Goal: Information Seeking & Learning: Learn about a topic

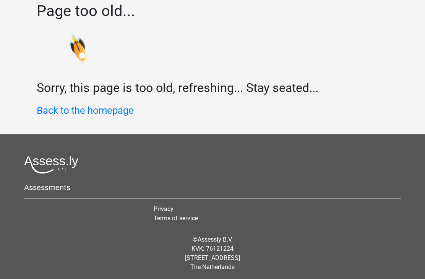
scroll to position [15, 0]
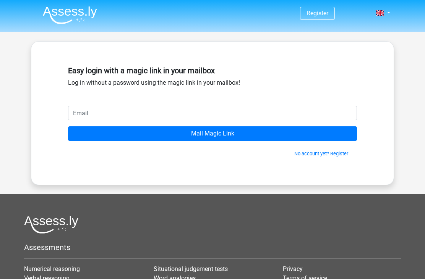
click at [133, 107] on input "email" at bounding box center [212, 113] width 289 height 15
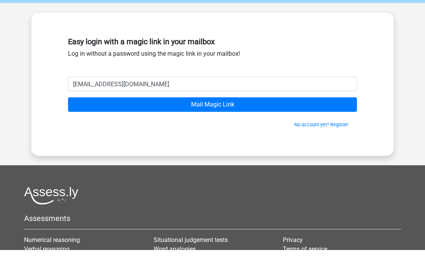
type input "buketpala511@hotmail.com"
click at [217, 126] on input "Mail Magic Link" at bounding box center [212, 133] width 289 height 15
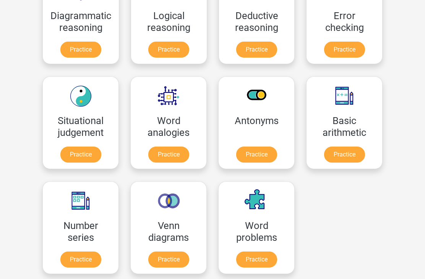
scroll to position [314, 0]
click at [257, 260] on link "Practice" at bounding box center [256, 260] width 41 height 16
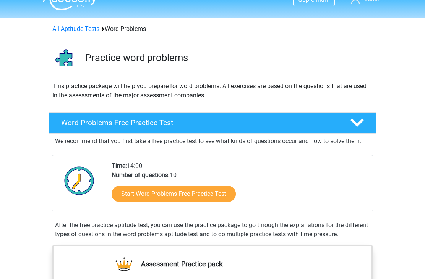
scroll to position [14, 0]
click at [190, 197] on link "Start Word Problems Free Practice Test" at bounding box center [174, 194] width 124 height 16
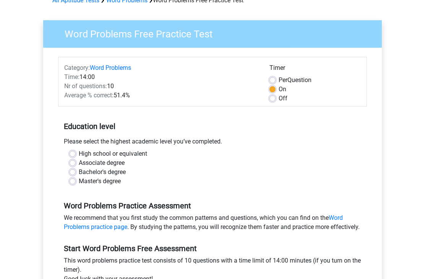
scroll to position [45, 0]
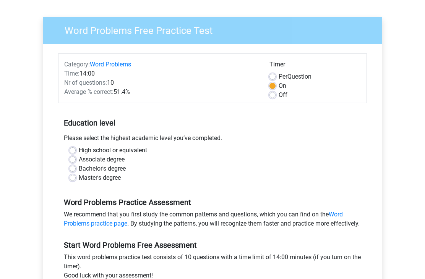
click at [83, 149] on label "High school or equivalent" at bounding box center [113, 150] width 68 height 9
click at [76, 149] on input "High school or equivalent" at bounding box center [73, 150] width 6 height 8
radio input "true"
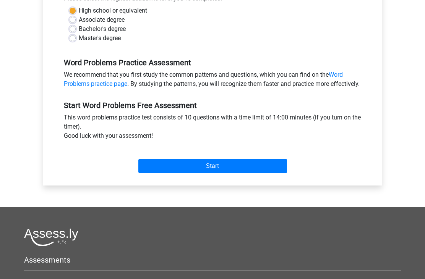
scroll to position [155, 0]
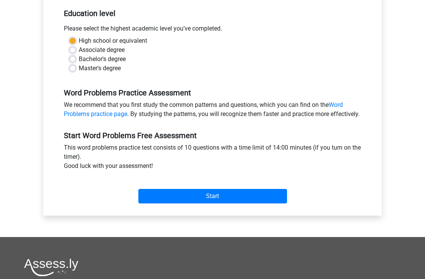
click at [226, 204] on input "Start" at bounding box center [212, 196] width 149 height 15
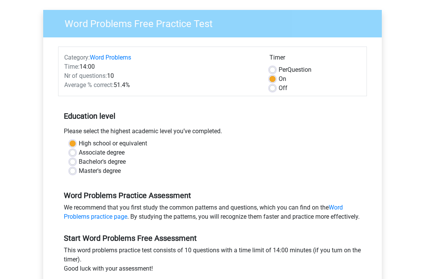
scroll to position [53, 0]
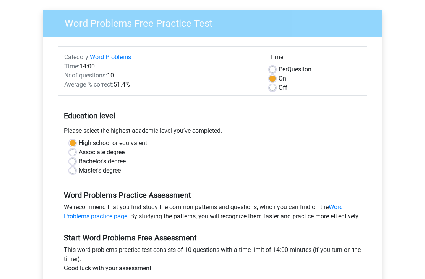
click at [79, 174] on label "Master's degree" at bounding box center [100, 171] width 42 height 9
click at [73, 174] on input "Master's degree" at bounding box center [73, 171] width 6 height 8
radio input "true"
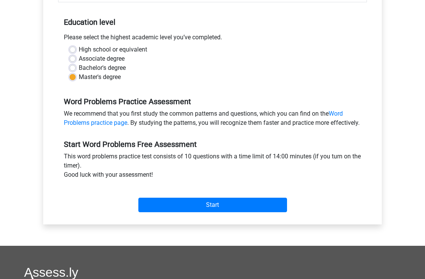
click at [215, 213] on input "Start" at bounding box center [212, 205] width 149 height 15
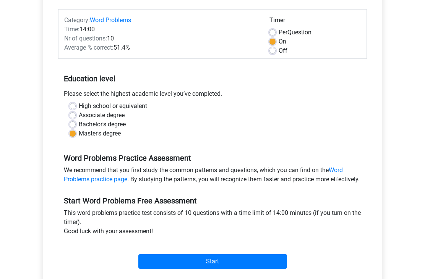
scroll to position [0, 0]
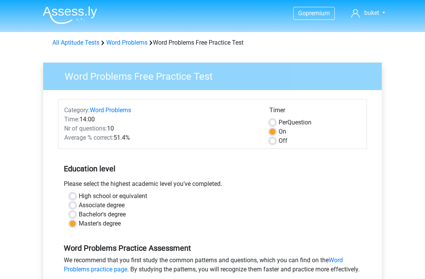
click at [83, 41] on link "All Aptitude Tests" at bounding box center [75, 42] width 47 height 7
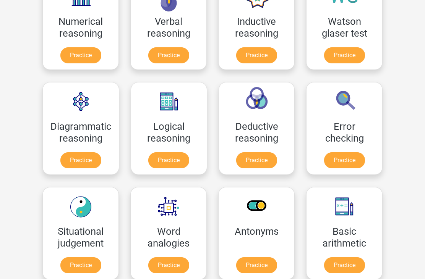
scroll to position [150, 0]
click at [97, 164] on link "Practice" at bounding box center [80, 160] width 41 height 16
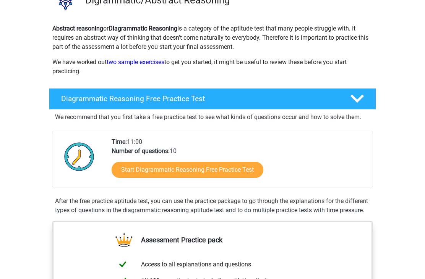
scroll to position [71, 0]
click at [218, 170] on link "Start Diagrammatic Reasoning Free Practice Test" at bounding box center [188, 170] width 152 height 16
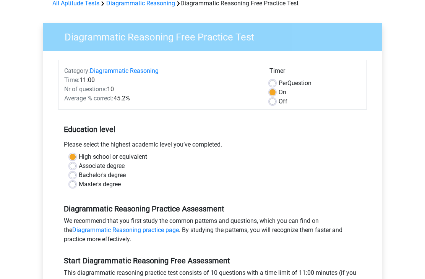
scroll to position [41, 0]
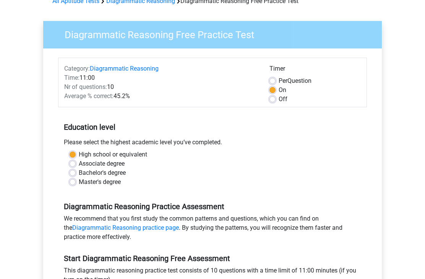
click at [79, 183] on label "Master's degree" at bounding box center [100, 182] width 42 height 9
click at [72, 183] on input "Master's degree" at bounding box center [73, 182] width 6 height 8
radio input "true"
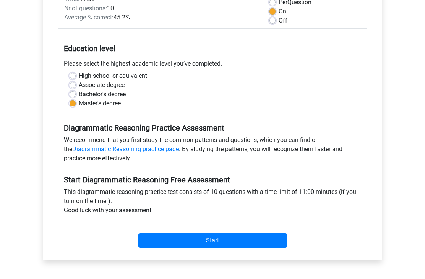
scroll to position [120, 0]
click at [224, 244] on input "Start" at bounding box center [212, 240] width 149 height 15
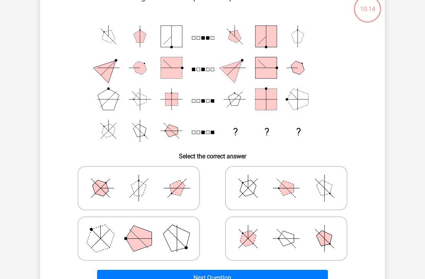
scroll to position [50, 0]
click at [289, 237] on polygon at bounding box center [285, 238] width 15 height 15
click at [289, 229] on input "radio" at bounding box center [288, 226] width 5 height 5
radio input "true"
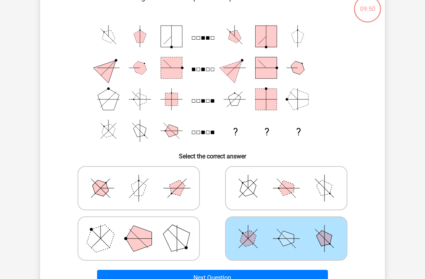
click at [233, 272] on button "Next Question" at bounding box center [212, 278] width 231 height 16
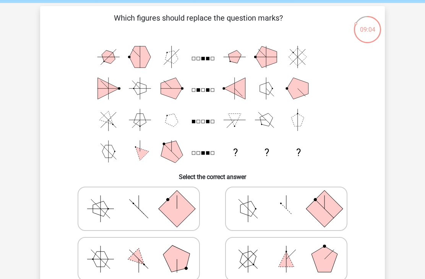
scroll to position [29, 0]
click at [280, 252] on icon at bounding box center [286, 260] width 115 height 38
click at [286, 250] on input "radio" at bounding box center [288, 247] width 5 height 5
radio input "true"
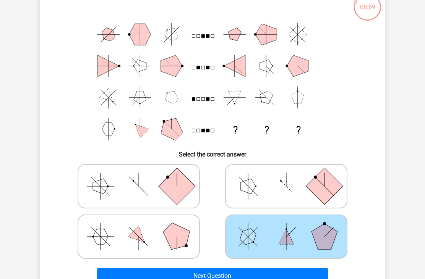
click at [209, 277] on button "Next Question" at bounding box center [212, 276] width 231 height 16
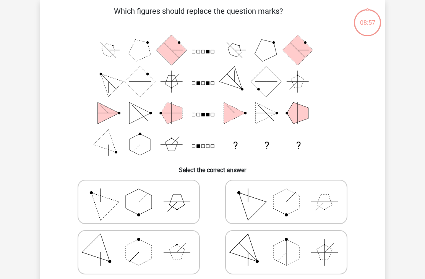
scroll to position [35, 0]
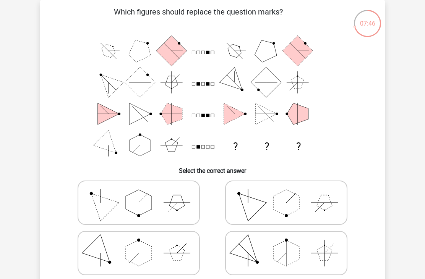
click at [275, 254] on polygon at bounding box center [286, 253] width 26 height 26
click at [286, 244] on input "radio" at bounding box center [288, 241] width 5 height 5
radio input "true"
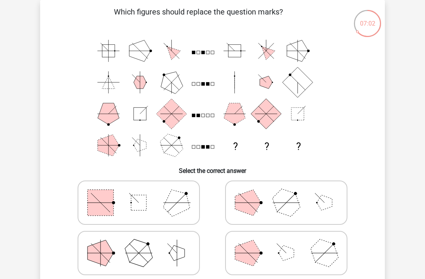
click at [147, 253] on line at bounding box center [145, 253] width 13 height 13
click at [144, 244] on input "radio" at bounding box center [141, 241] width 5 height 5
radio input "true"
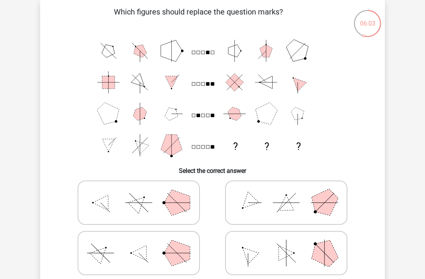
click at [254, 210] on icon at bounding box center [286, 203] width 115 height 38
click at [286, 193] on input "radio" at bounding box center [288, 190] width 5 height 5
radio input "true"
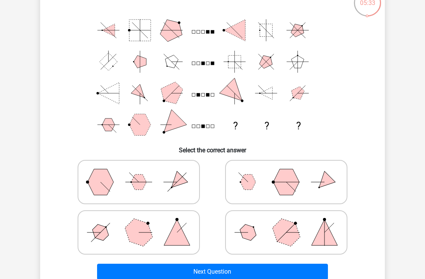
scroll to position [54, 0]
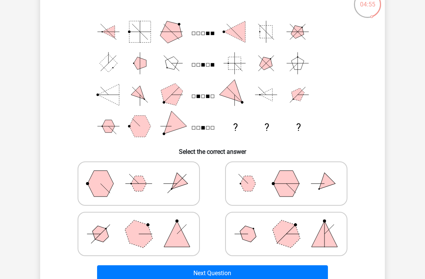
click at [148, 233] on polygon at bounding box center [138, 234] width 37 height 37
click at [144, 225] on input "radio" at bounding box center [141, 222] width 5 height 5
radio input "true"
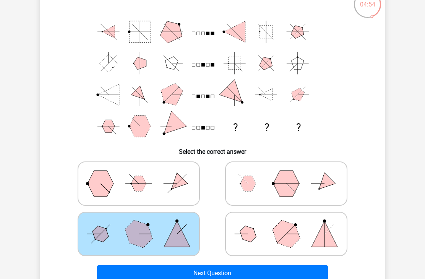
click at [225, 269] on button "Next Question" at bounding box center [212, 273] width 231 height 16
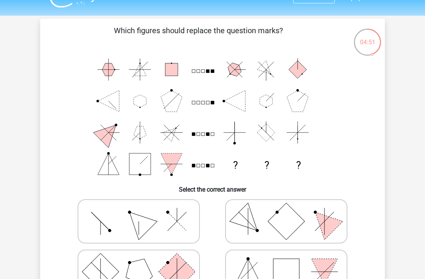
scroll to position [24, 0]
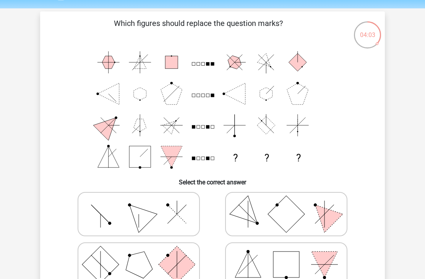
click at [145, 207] on icon at bounding box center [138, 214] width 115 height 38
click at [144, 205] on input "radio" at bounding box center [141, 202] width 5 height 5
radio input "true"
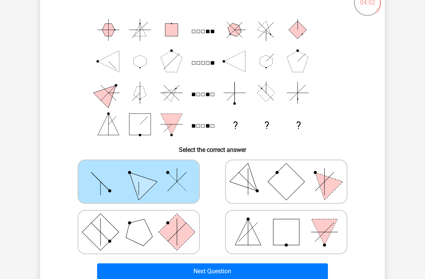
click at [201, 272] on button "Next Question" at bounding box center [212, 272] width 231 height 16
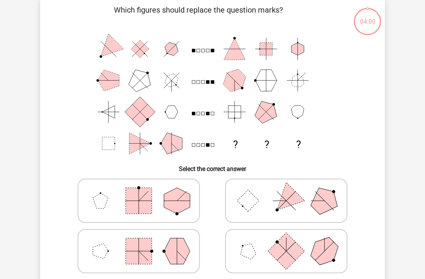
scroll to position [35, 0]
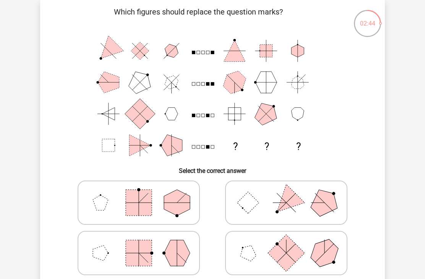
click at [157, 205] on icon at bounding box center [138, 203] width 115 height 38
click at [144, 193] on input "radio" at bounding box center [141, 190] width 5 height 5
radio input "true"
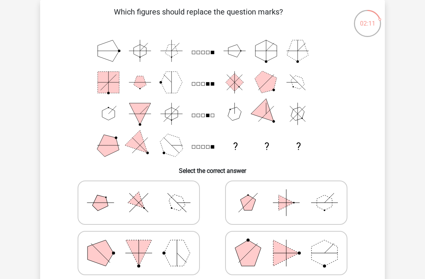
click at [155, 207] on icon at bounding box center [138, 203] width 115 height 38
click at [144, 193] on input "radio" at bounding box center [141, 190] width 5 height 5
radio input "true"
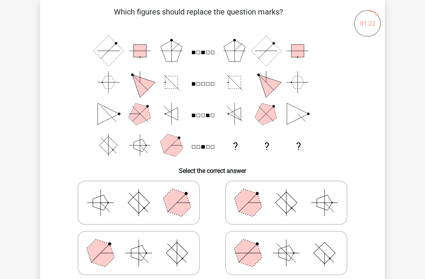
click at [278, 204] on rect at bounding box center [286, 203] width 22 height 22
click at [286, 193] on input "radio" at bounding box center [288, 190] width 5 height 5
radio input "true"
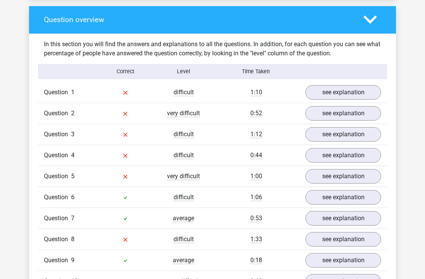
scroll to position [548, 0]
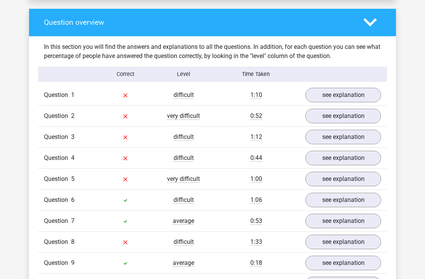
click at [356, 93] on link "see explanation" at bounding box center [343, 95] width 76 height 15
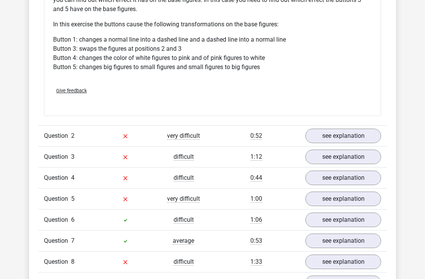
scroll to position [977, 0]
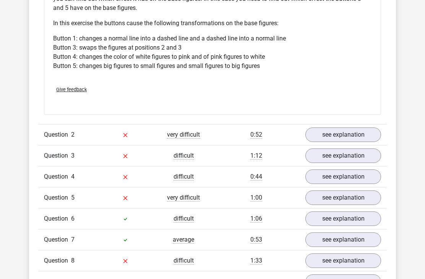
click at [346, 157] on link "see explanation" at bounding box center [343, 156] width 76 height 15
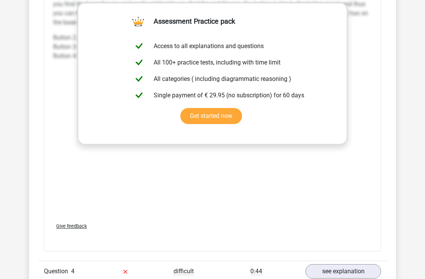
scroll to position [1473, 0]
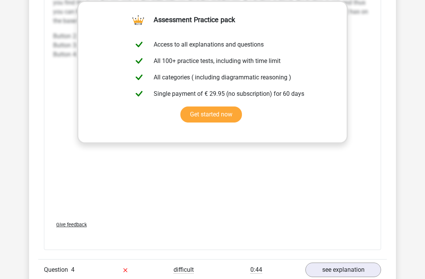
click at [218, 115] on link "Get started now" at bounding box center [210, 115] width 61 height 16
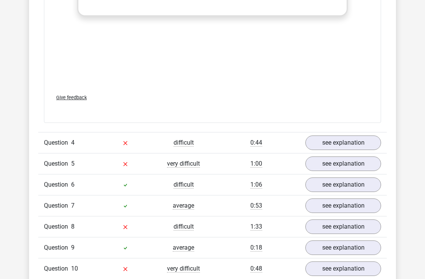
click at [344, 145] on link "see explanation" at bounding box center [343, 143] width 76 height 15
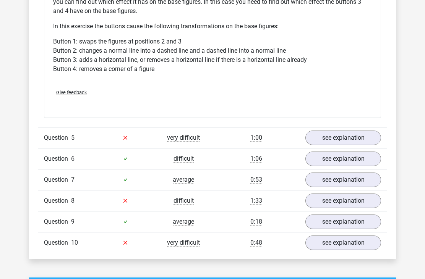
scroll to position [2089, 0]
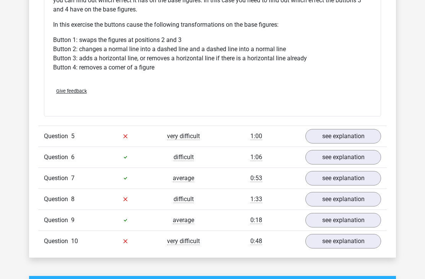
click at [338, 139] on link "see explanation" at bounding box center [343, 136] width 76 height 15
